Goal: Task Accomplishment & Management: Manage account settings

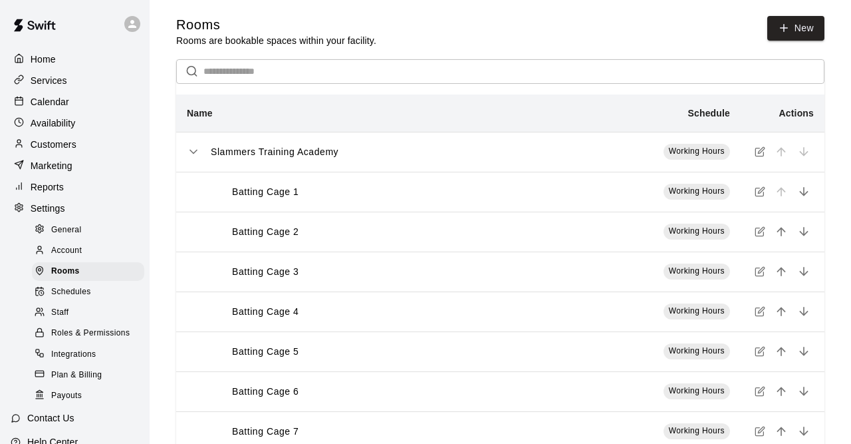
click at [82, 154] on div "Customers" at bounding box center [75, 144] width 128 height 20
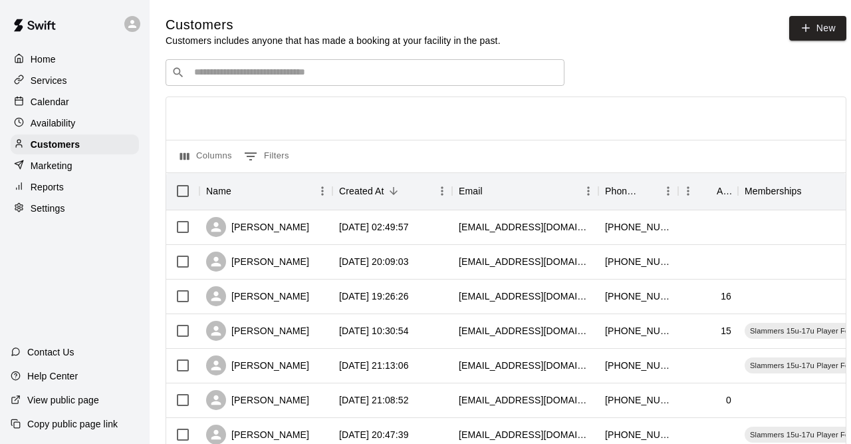
click at [378, 65] on div "​ ​" at bounding box center [365, 72] width 399 height 27
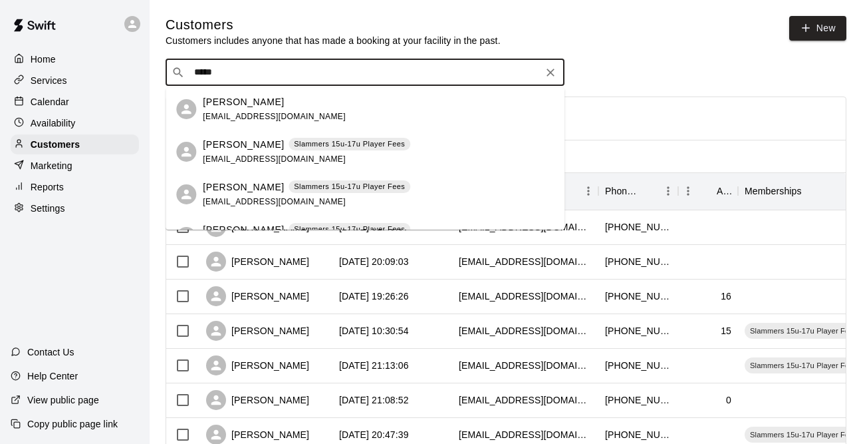
type input "*****"
click at [55, 57] on p "Home" at bounding box center [43, 59] width 25 height 13
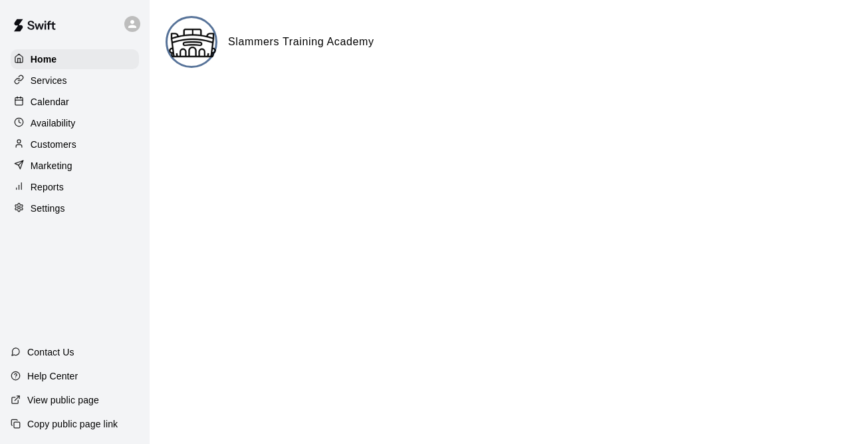
click at [189, 42] on img at bounding box center [193, 43] width 50 height 50
click at [74, 80] on div "Services" at bounding box center [75, 80] width 128 height 20
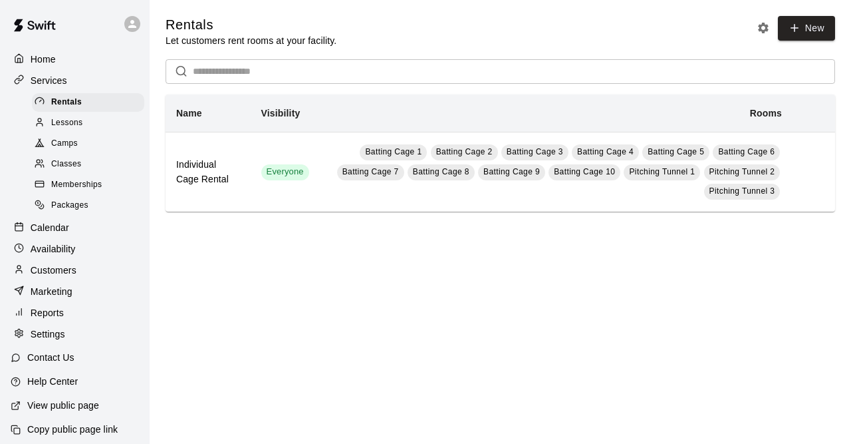
click at [78, 61] on div "Home" at bounding box center [75, 59] width 128 height 20
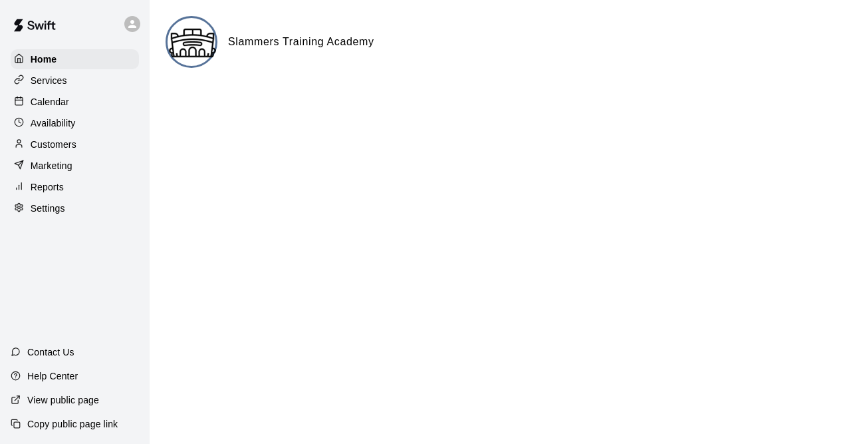
click at [349, 106] on html "Home Services Calendar Availability Customers Marketing Reports Settings Contac…" at bounding box center [425, 53] width 851 height 106
click at [84, 218] on div "Settings" at bounding box center [75, 208] width 128 height 20
select select "**"
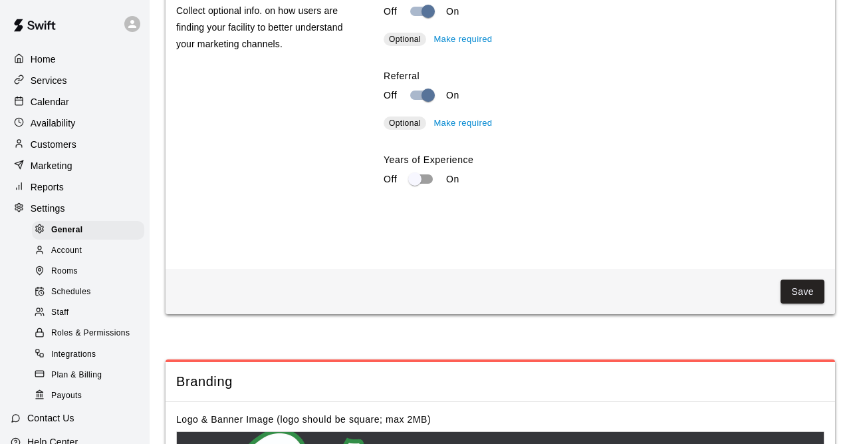
scroll to position [3043, 0]
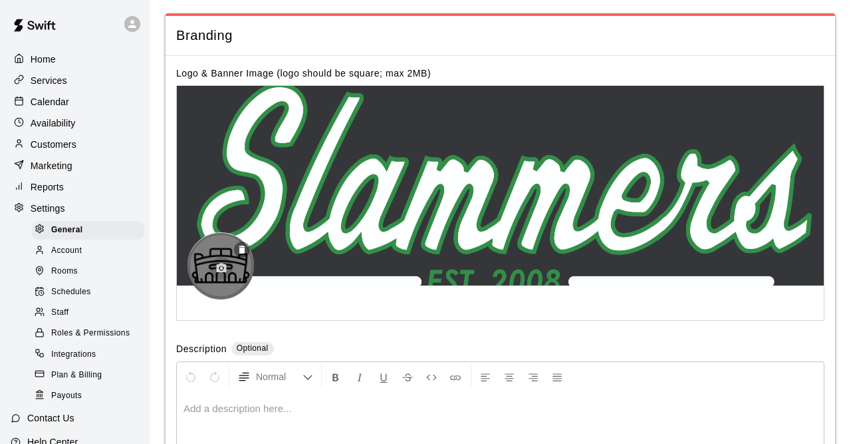
click at [219, 262] on icon "button" at bounding box center [221, 268] width 12 height 12
click at [361, 305] on div "Logo & Banner Image (logo should be square; max 2MB) Description Optional Norma…" at bounding box center [501, 297] width 670 height 483
click at [220, 267] on circle "button" at bounding box center [221, 268] width 3 height 3
click at [84, 256] on div "Account" at bounding box center [88, 250] width 112 height 19
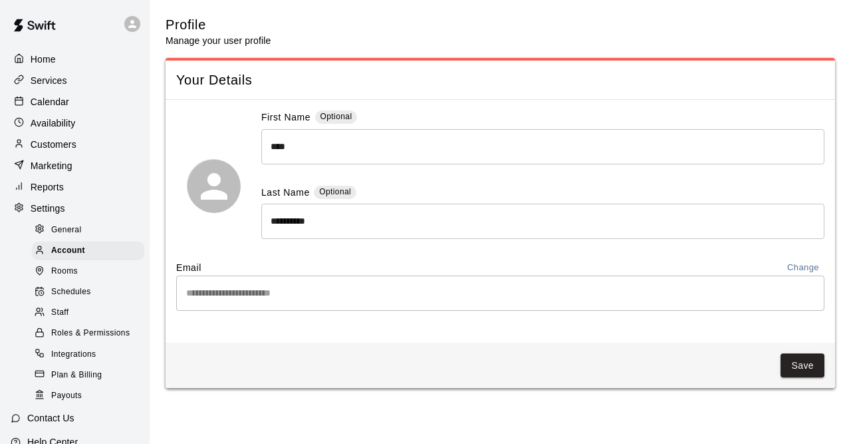
click at [88, 237] on div "General" at bounding box center [88, 230] width 112 height 19
select select "**"
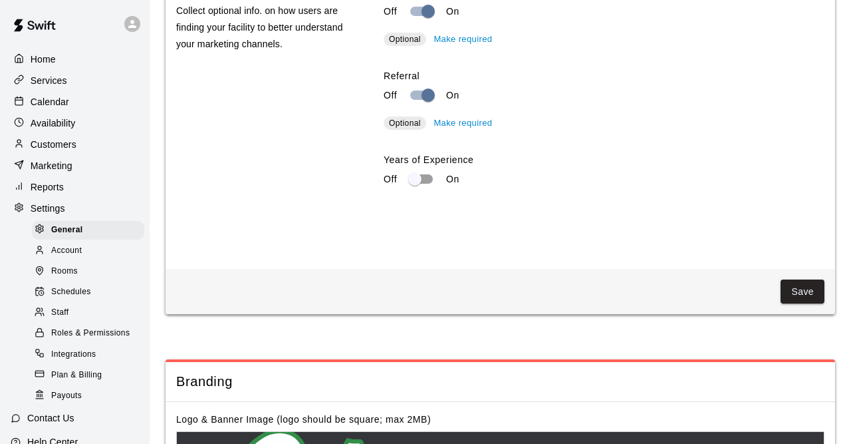
scroll to position [3043, 0]
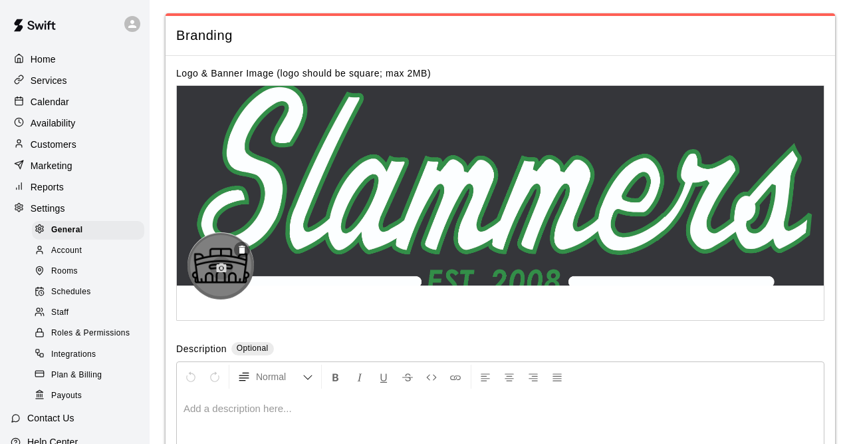
click at [216, 257] on button "button" at bounding box center [221, 268] width 23 height 23
click at [362, 312] on div "Logo & Banner Image (logo should be square; max 2MB) Description Optional Norma…" at bounding box center [501, 297] width 670 height 483
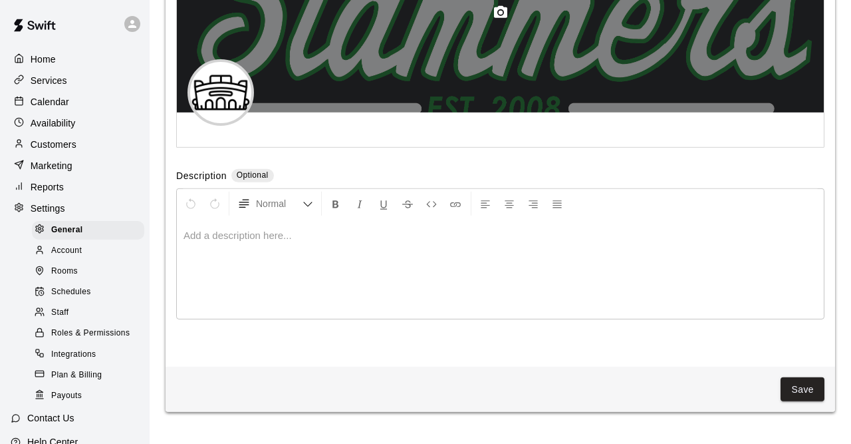
scroll to position [3251, 0]
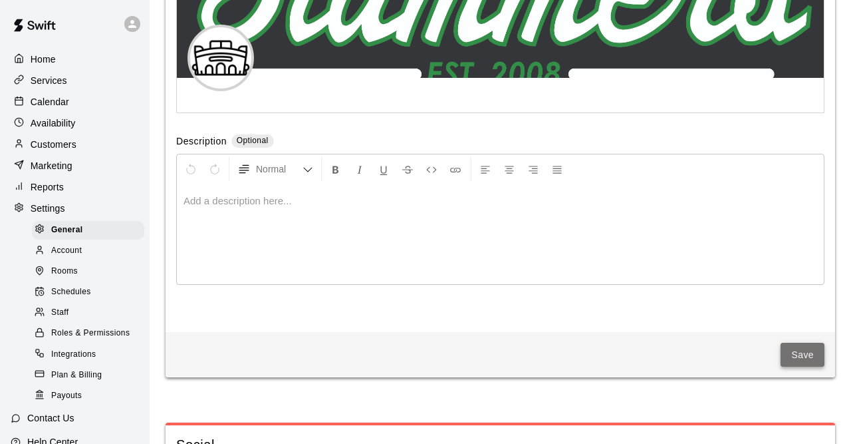
click at [807, 342] on button "Save" at bounding box center [803, 354] width 44 height 25
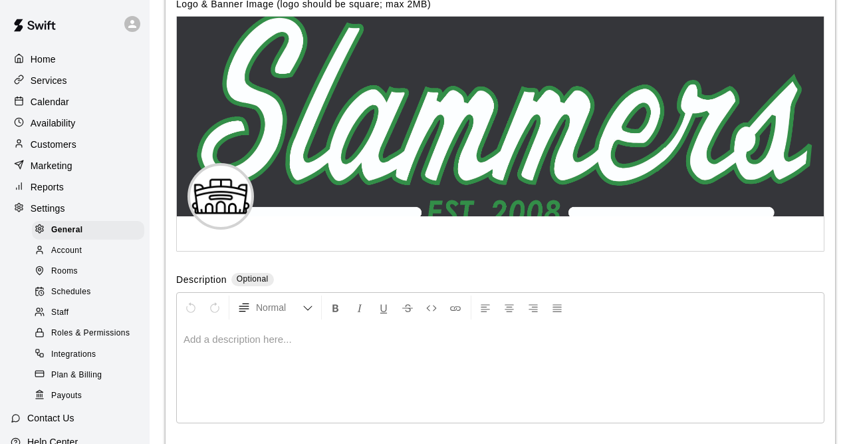
scroll to position [3320, 0]
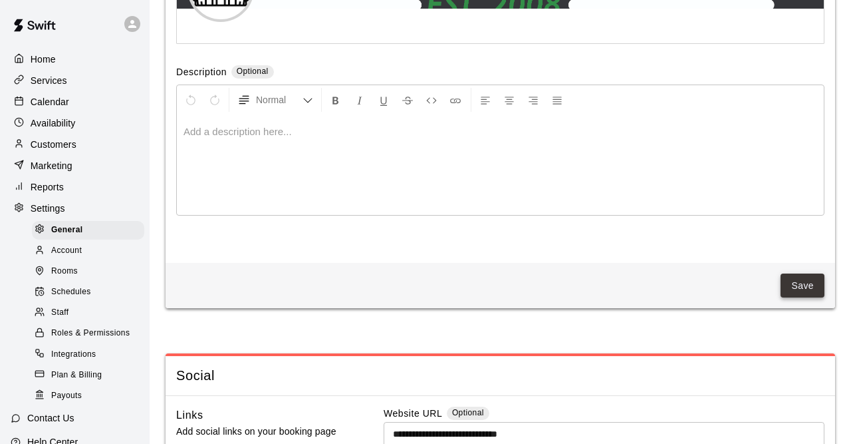
click at [813, 273] on button "Save" at bounding box center [803, 285] width 44 height 25
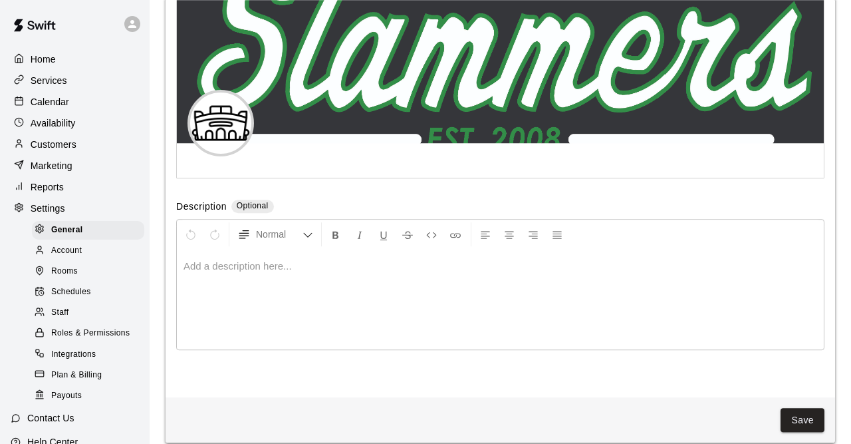
scroll to position [3182, 0]
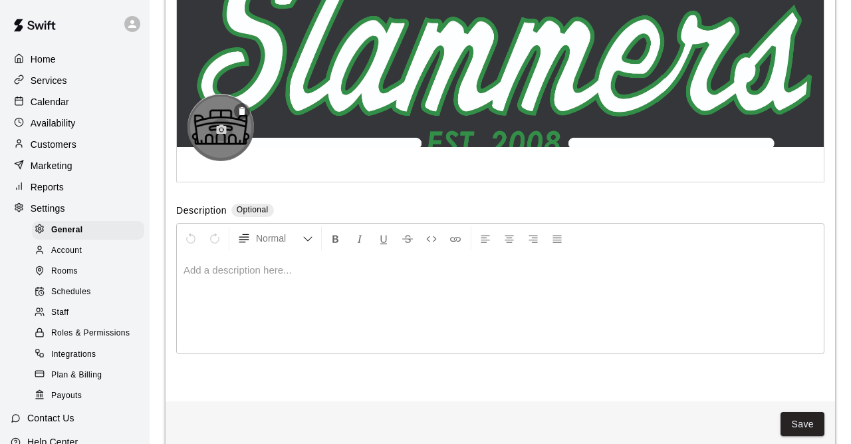
click at [221, 124] on icon "button" at bounding box center [221, 130] width 12 height 12
click at [212, 118] on button "button" at bounding box center [221, 129] width 23 height 23
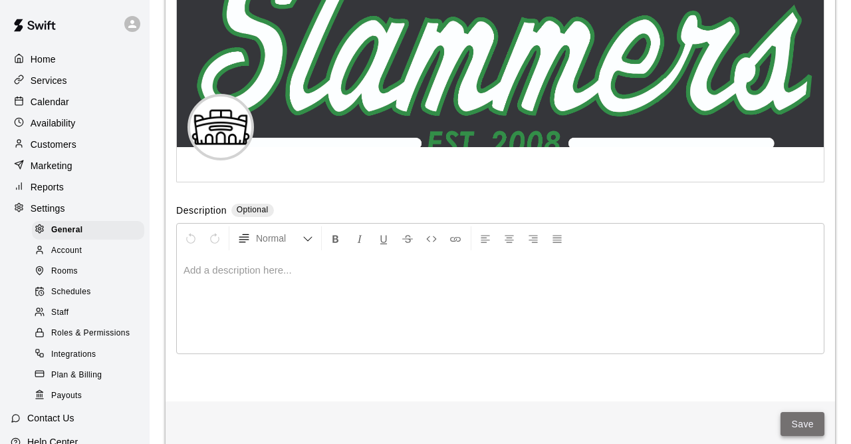
click at [799, 412] on button "Save" at bounding box center [803, 424] width 44 height 25
click at [815, 412] on button "Save" at bounding box center [803, 424] width 44 height 25
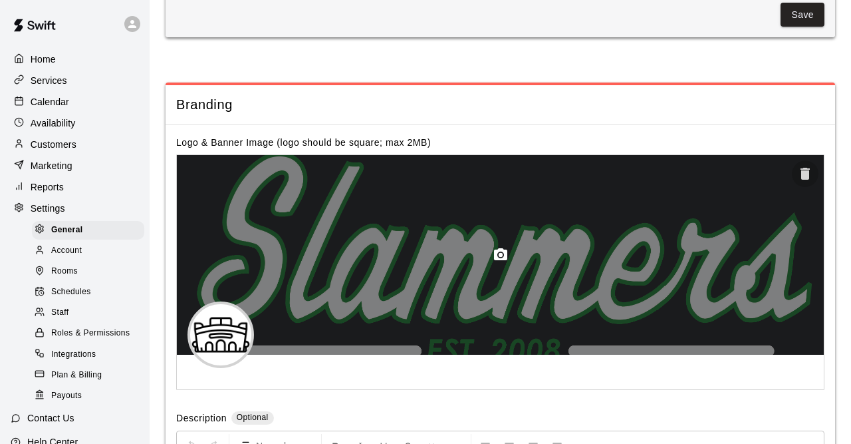
click at [807, 168] on icon "button" at bounding box center [805, 174] width 9 height 12
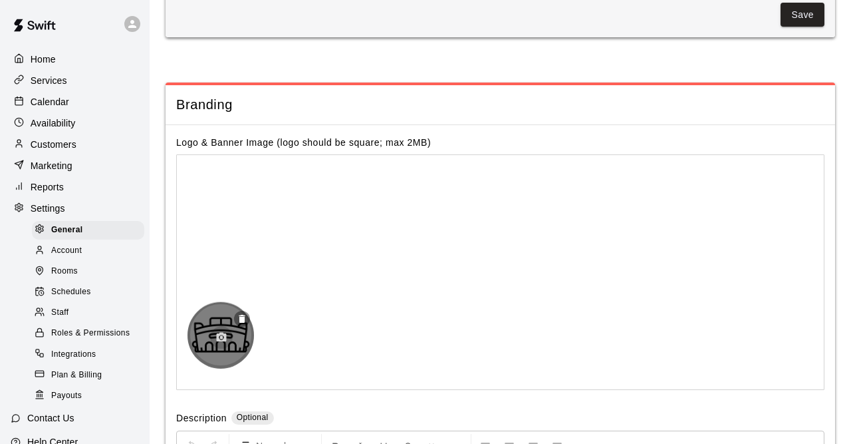
click at [228, 326] on button "button" at bounding box center [221, 337] width 23 height 23
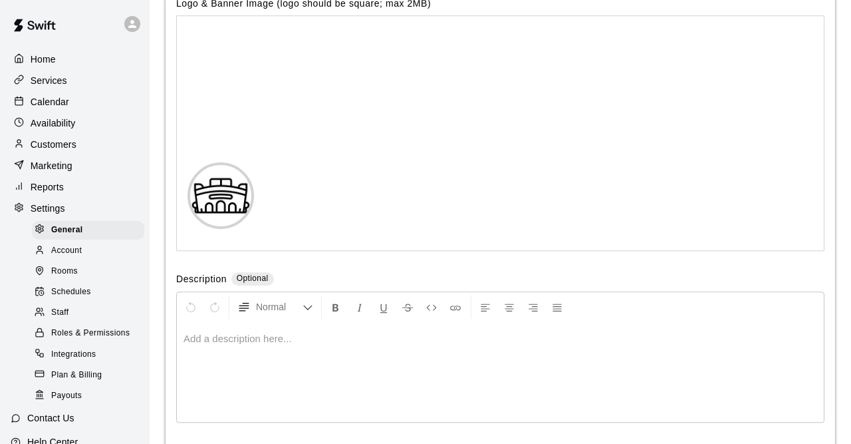
scroll to position [3182, 0]
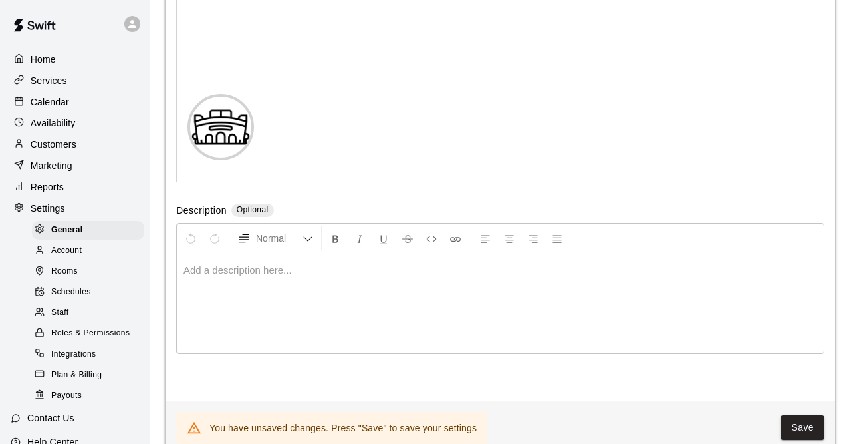
click at [814, 415] on button "Save" at bounding box center [803, 427] width 44 height 25
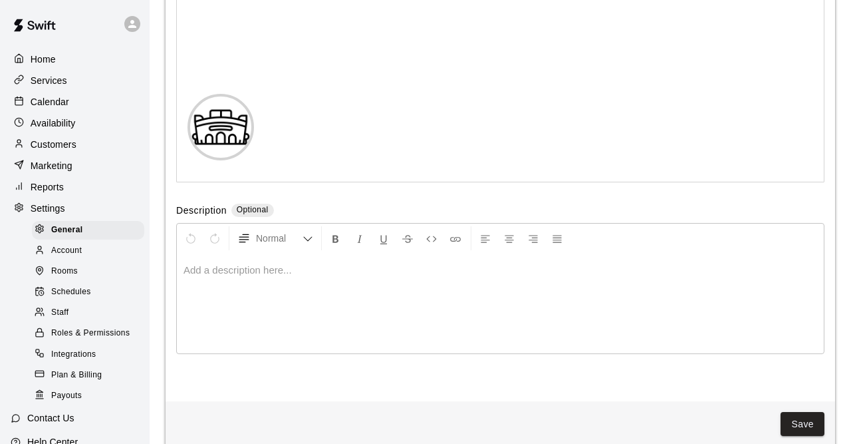
scroll to position [2905, 0]
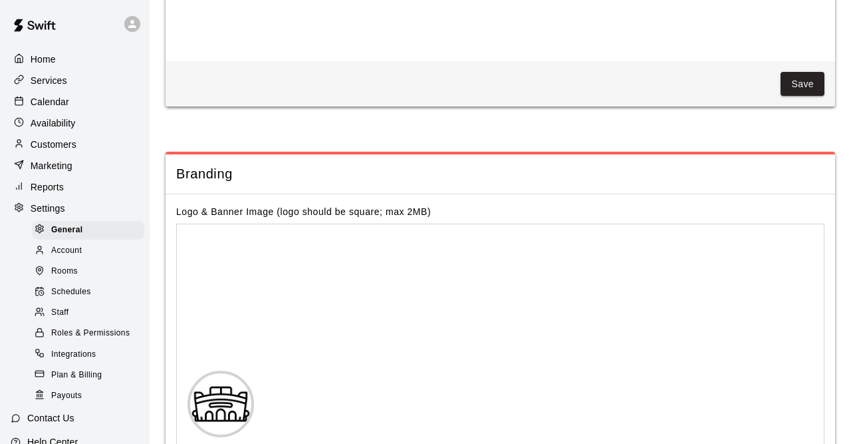
click at [75, 61] on div "Home" at bounding box center [75, 59] width 128 height 20
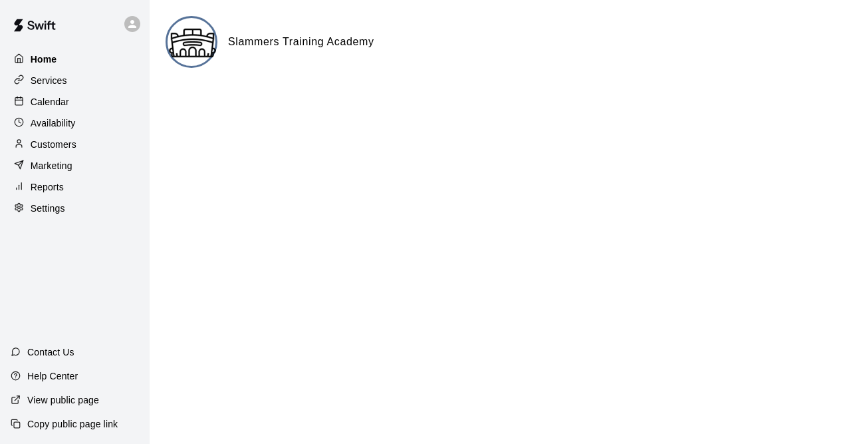
click at [55, 57] on p "Home" at bounding box center [44, 59] width 27 height 13
click at [74, 218] on div "Settings" at bounding box center [75, 208] width 128 height 20
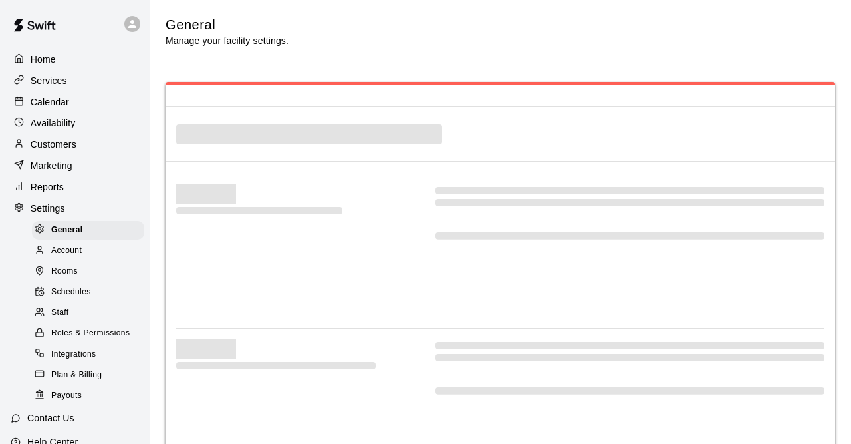
select select "**"
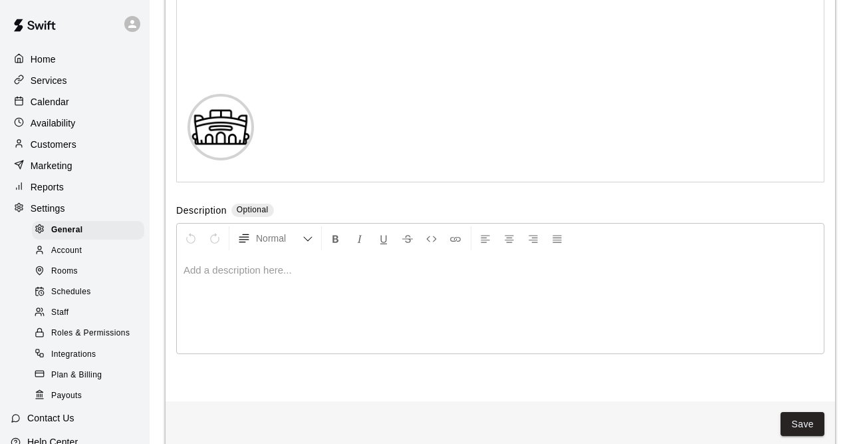
scroll to position [2905, 0]
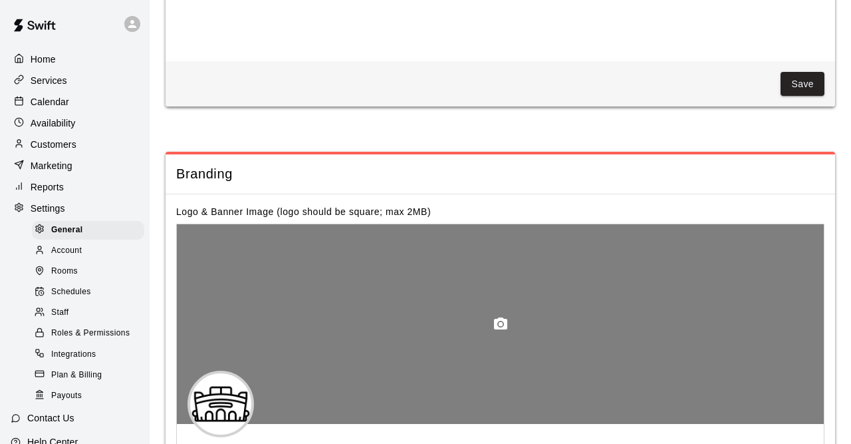
click at [579, 224] on div at bounding box center [500, 324] width 647 height 200
click at [497, 317] on icon "button" at bounding box center [500, 323] width 13 height 12
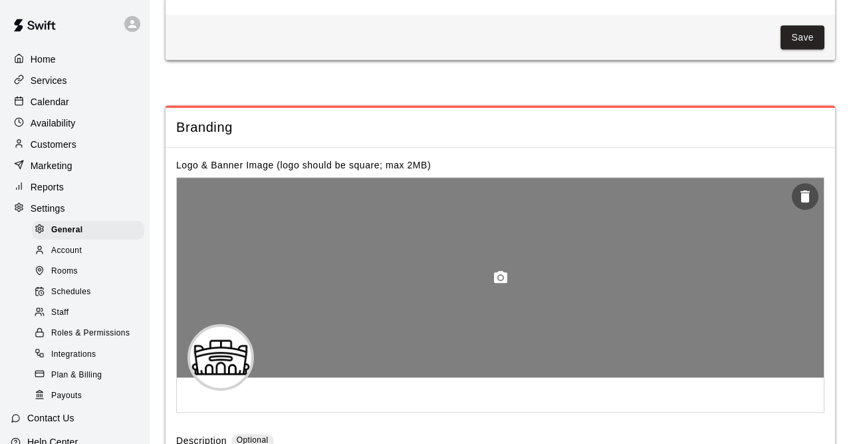
scroll to position [2974, 0]
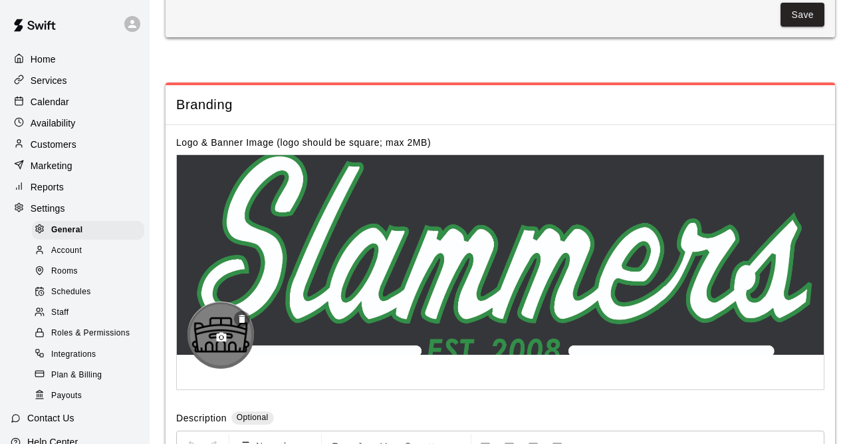
click at [225, 326] on button "button" at bounding box center [221, 337] width 23 height 23
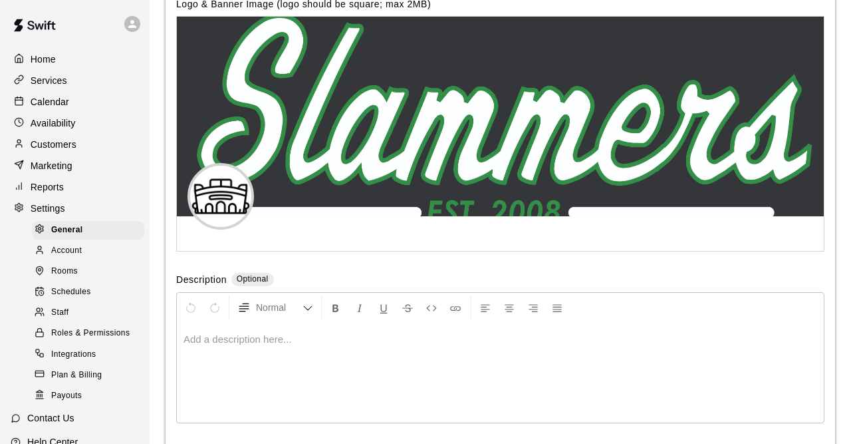
scroll to position [3389, 0]
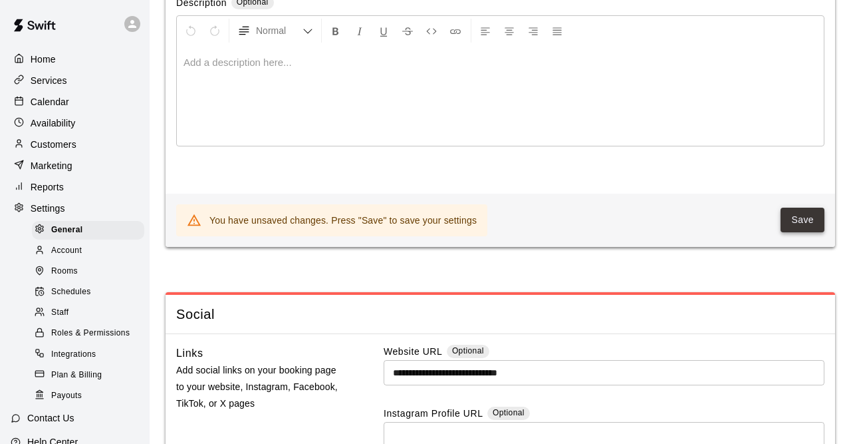
click at [803, 207] on button "Save" at bounding box center [803, 219] width 44 height 25
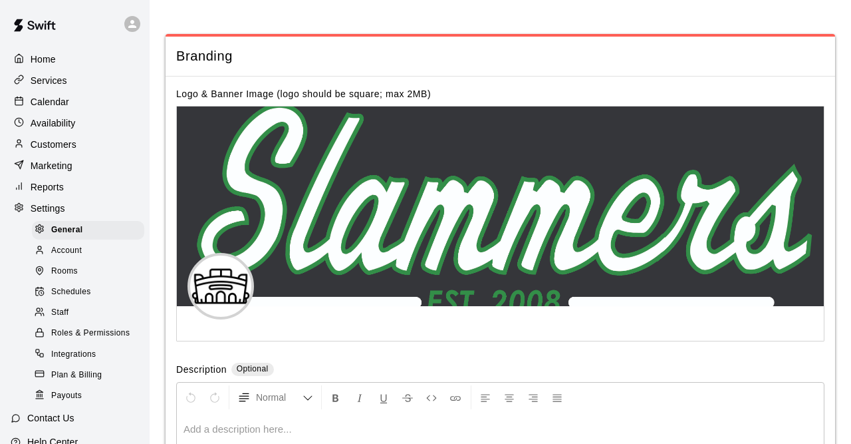
scroll to position [2974, 0]
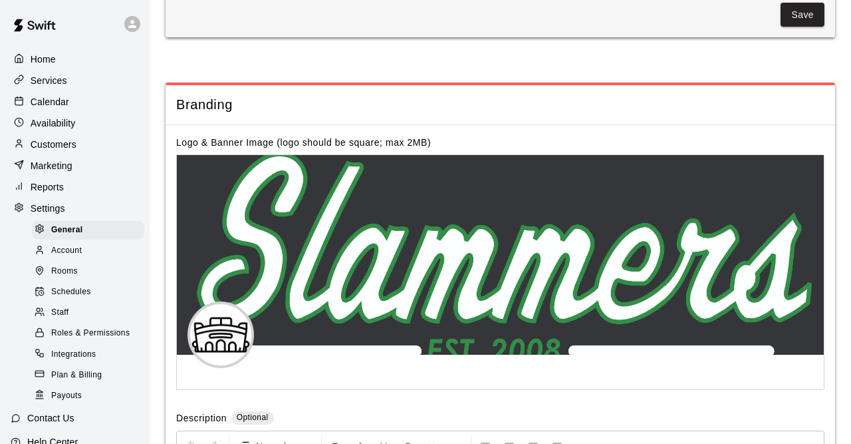
click at [63, 60] on div "Home" at bounding box center [75, 59] width 128 height 20
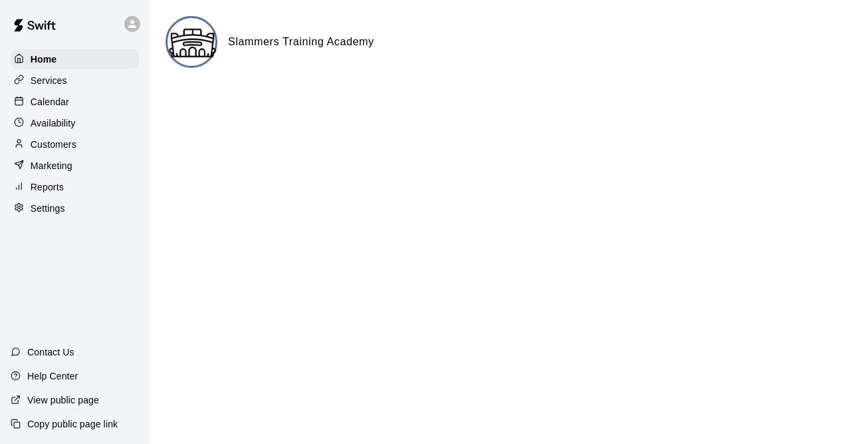
click at [221, 106] on html "Home Services Calendar Availability Customers Marketing Reports Settings Contac…" at bounding box center [425, 53] width 851 height 106
click at [47, 58] on p "Home" at bounding box center [44, 59] width 27 height 13
click at [66, 218] on div "Settings" at bounding box center [75, 208] width 128 height 20
select select "**"
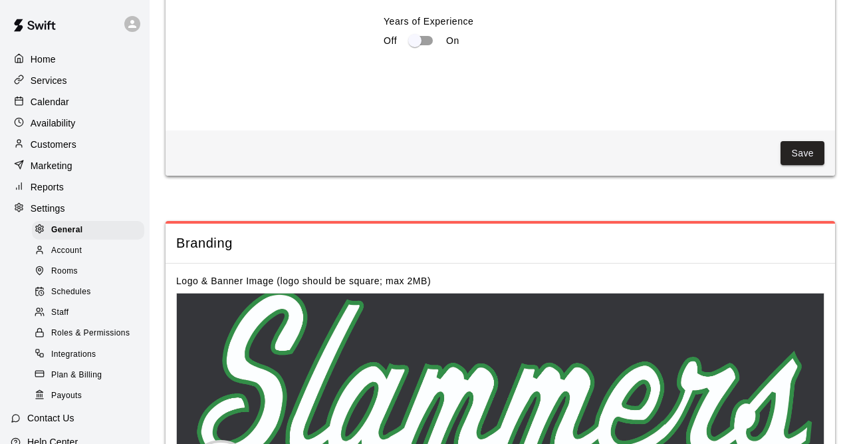
scroll to position [3112, 0]
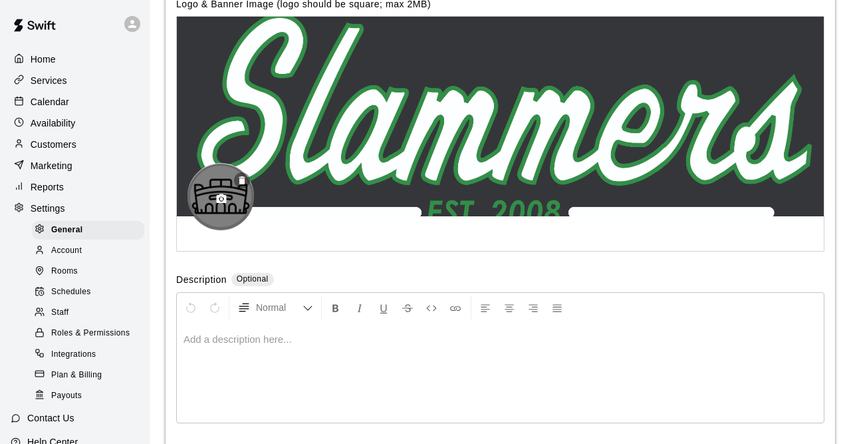
click at [229, 188] on button "button" at bounding box center [221, 199] width 23 height 23
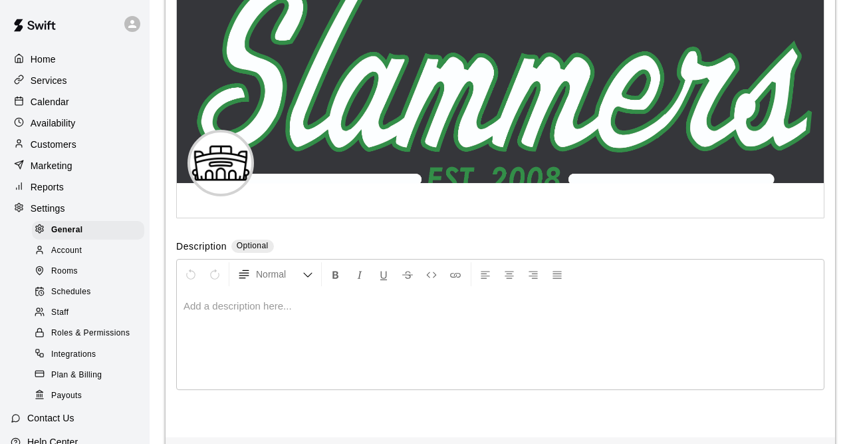
scroll to position [3182, 0]
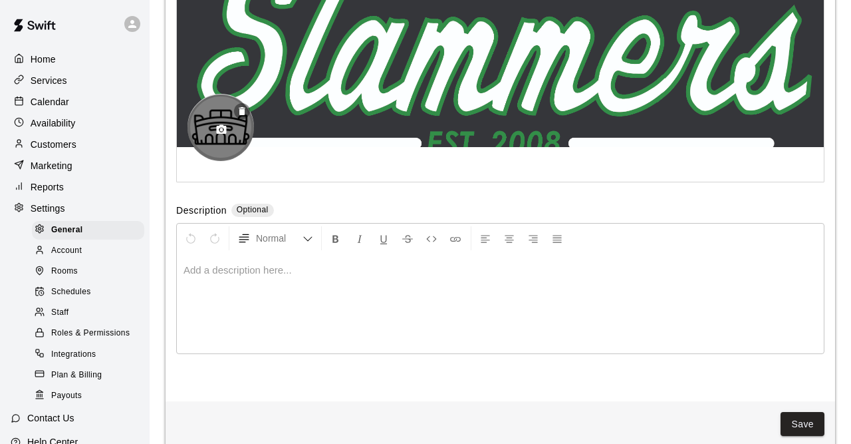
click at [219, 124] on icon "button" at bounding box center [221, 130] width 12 height 12
click at [213, 118] on button "button" at bounding box center [221, 129] width 23 height 23
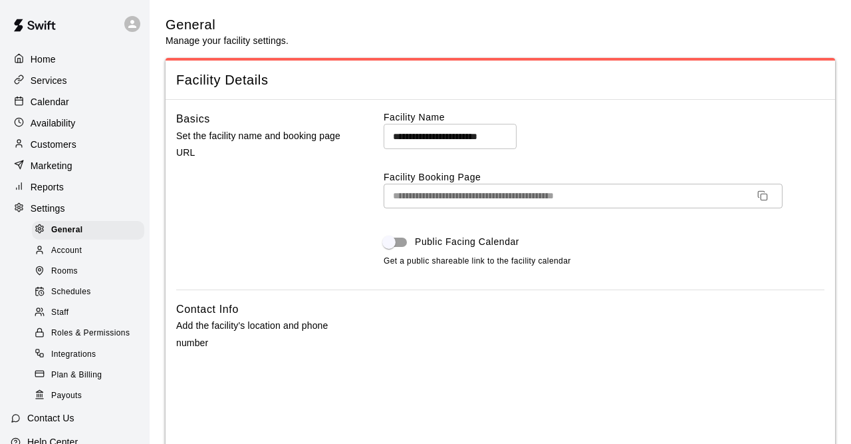
select select "**"
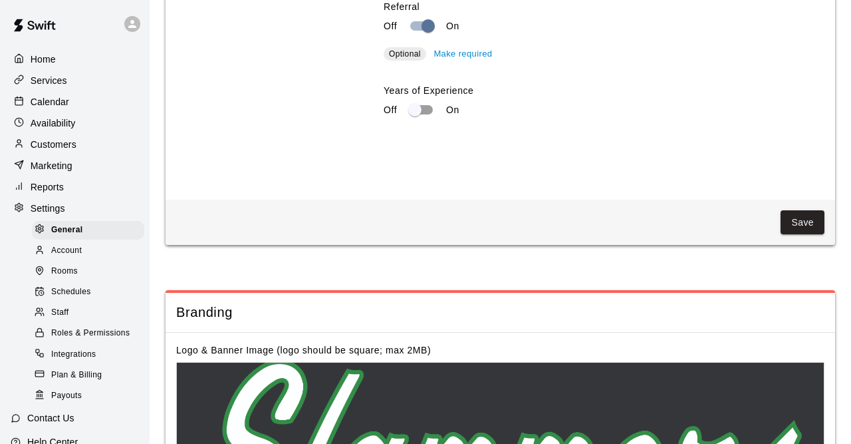
scroll to position [3251, 0]
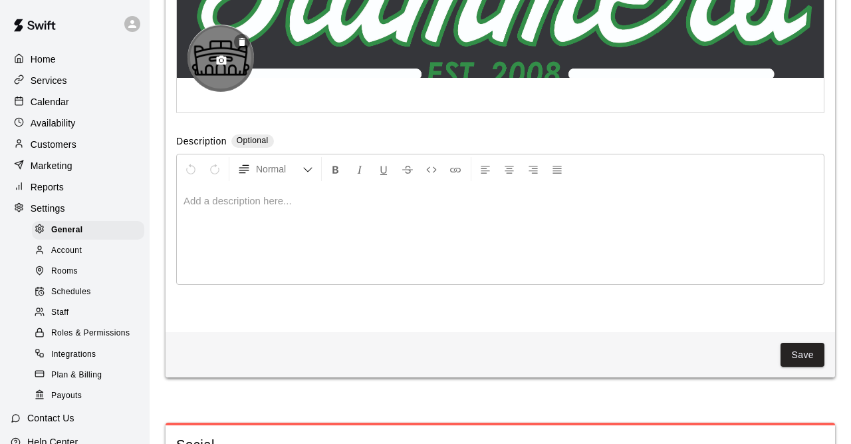
click at [217, 55] on icon "button" at bounding box center [221, 61] width 12 height 12
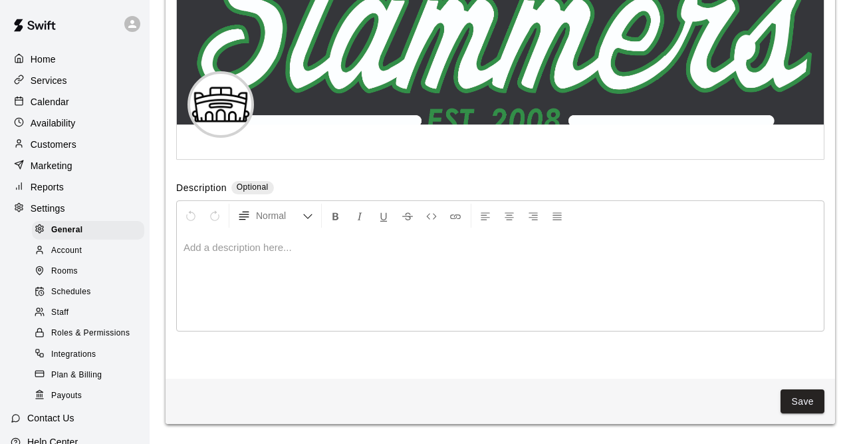
scroll to position [3182, 0]
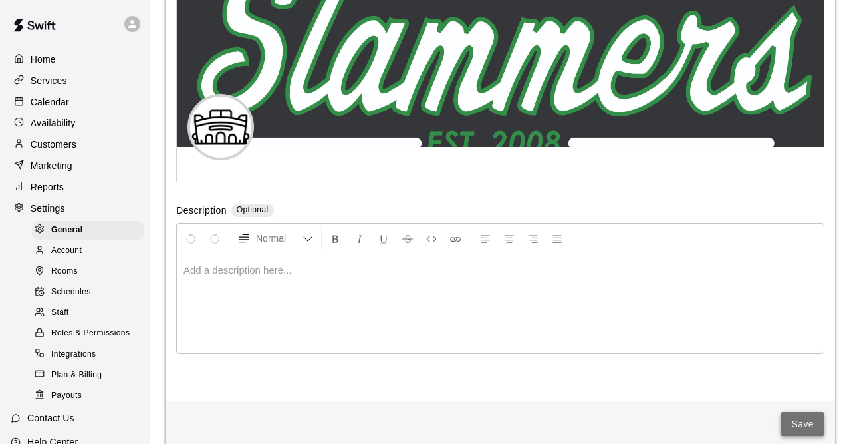
click at [811, 412] on button "Save" at bounding box center [803, 424] width 44 height 25
click at [72, 59] on div "Home" at bounding box center [75, 59] width 128 height 20
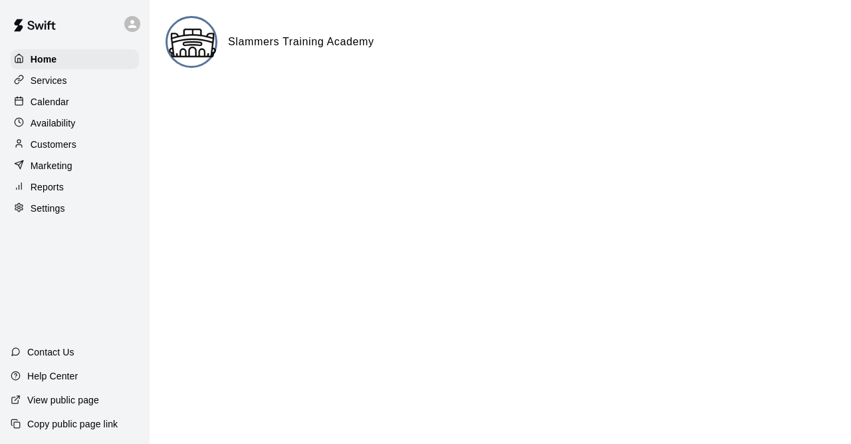
click at [96, 152] on div "Customers" at bounding box center [75, 144] width 128 height 20
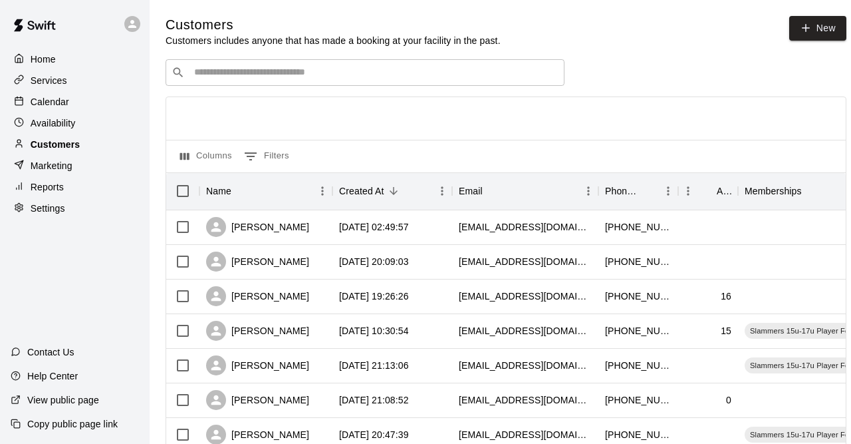
click at [95, 148] on div "Customers" at bounding box center [75, 144] width 128 height 20
